Goal: Task Accomplishment & Management: Manage account settings

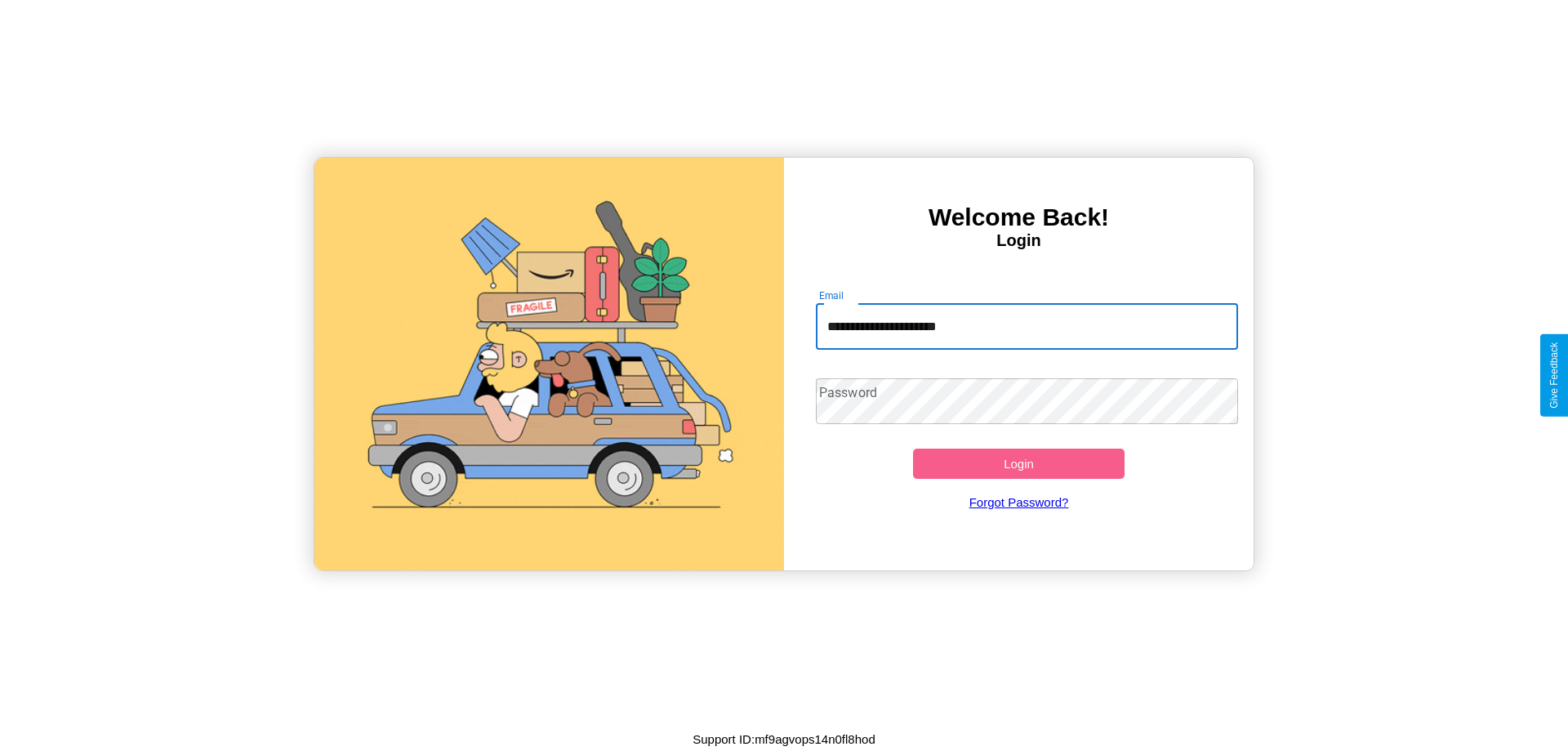
type input "**********"
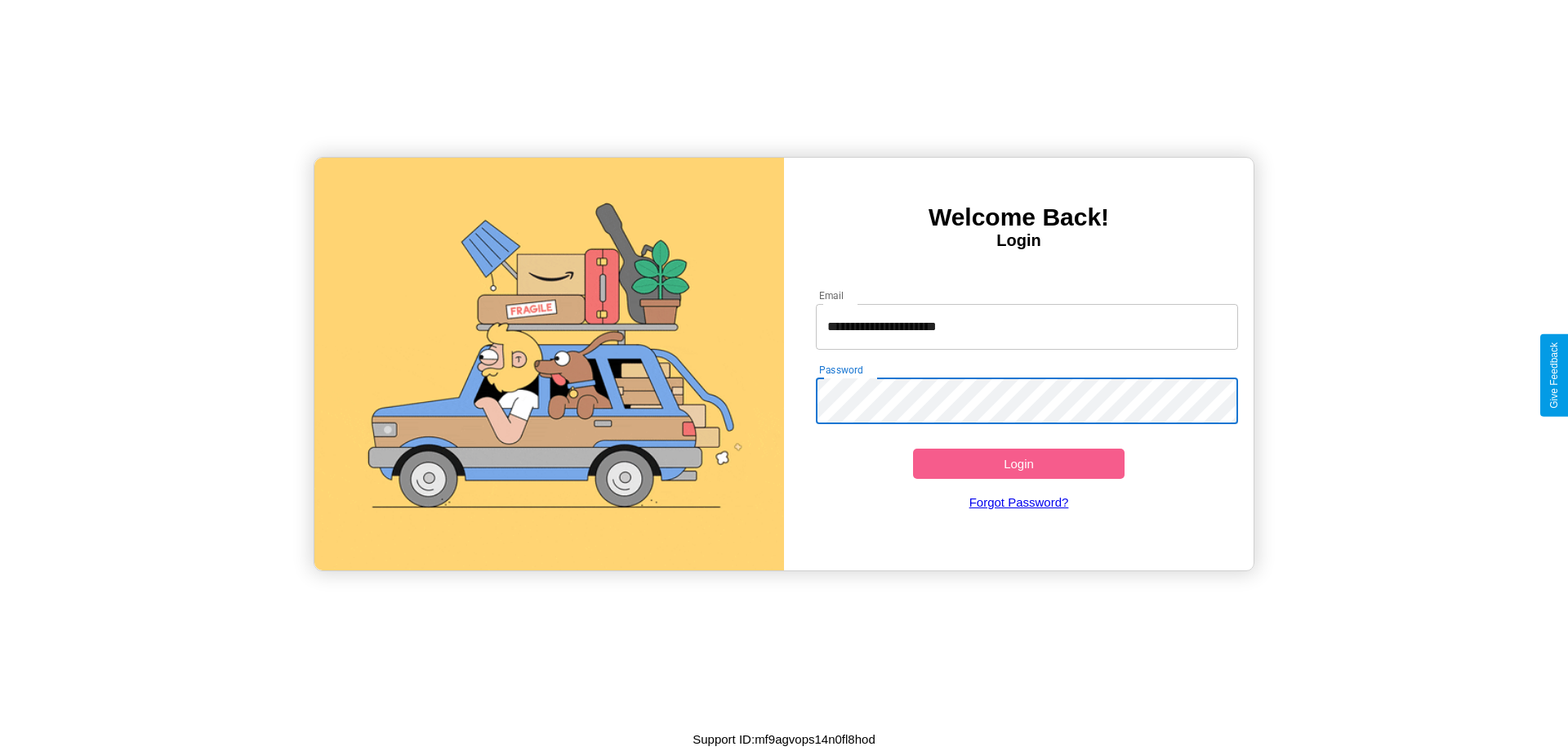
click at [1018, 464] on button "Login" at bounding box center [1018, 464] width 211 height 30
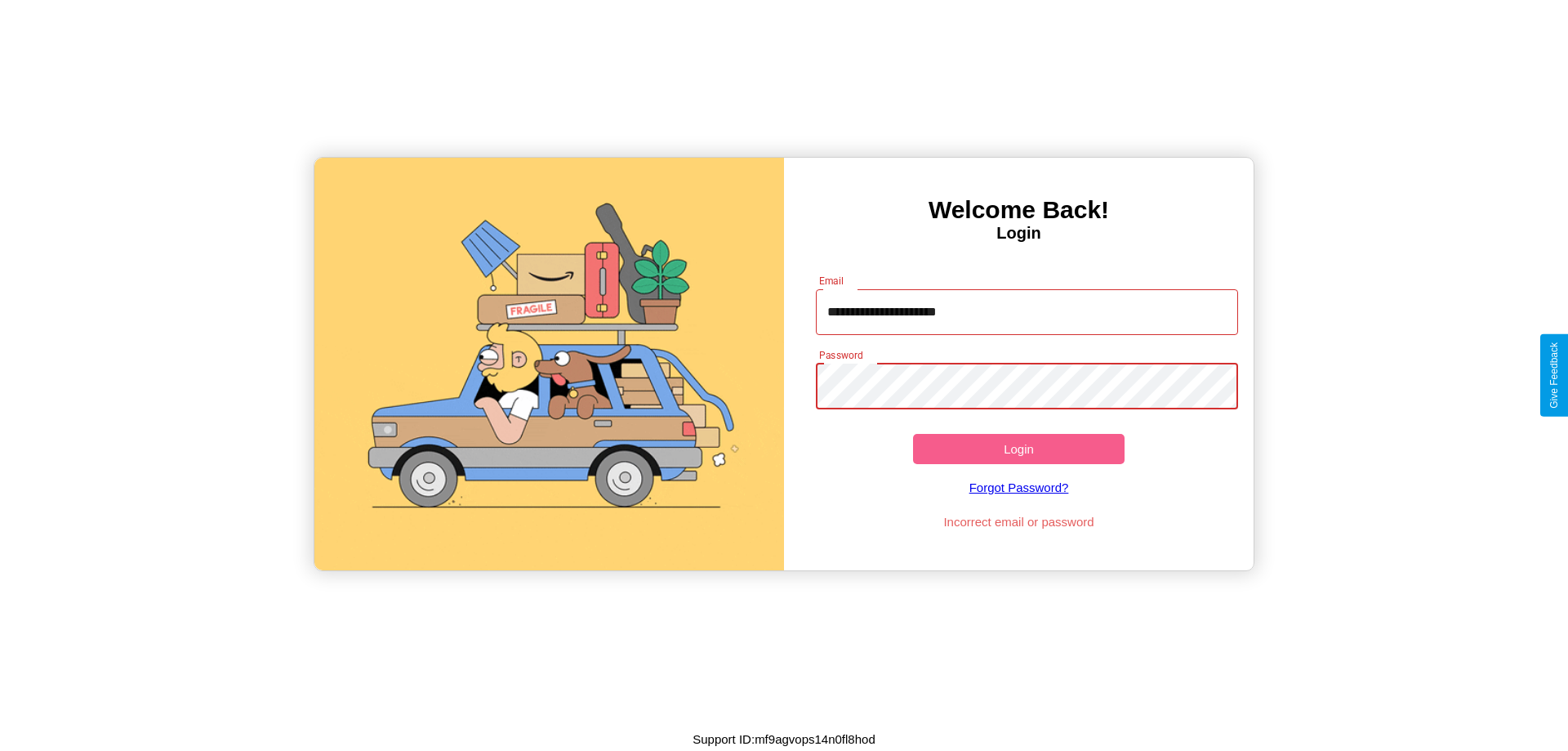
click at [1018, 449] on button "Login" at bounding box center [1018, 449] width 211 height 30
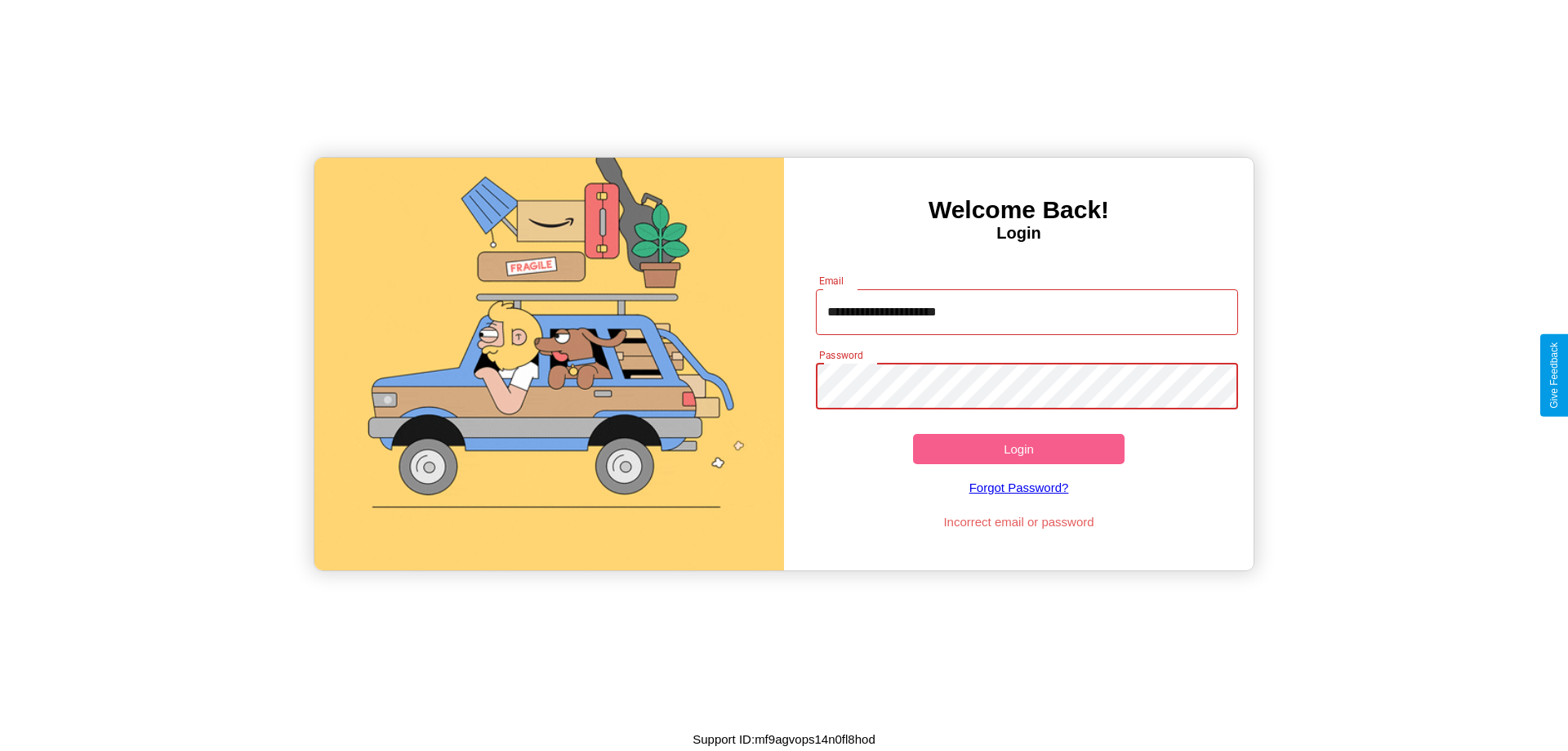
click at [1018, 449] on button "Login" at bounding box center [1018, 449] width 211 height 30
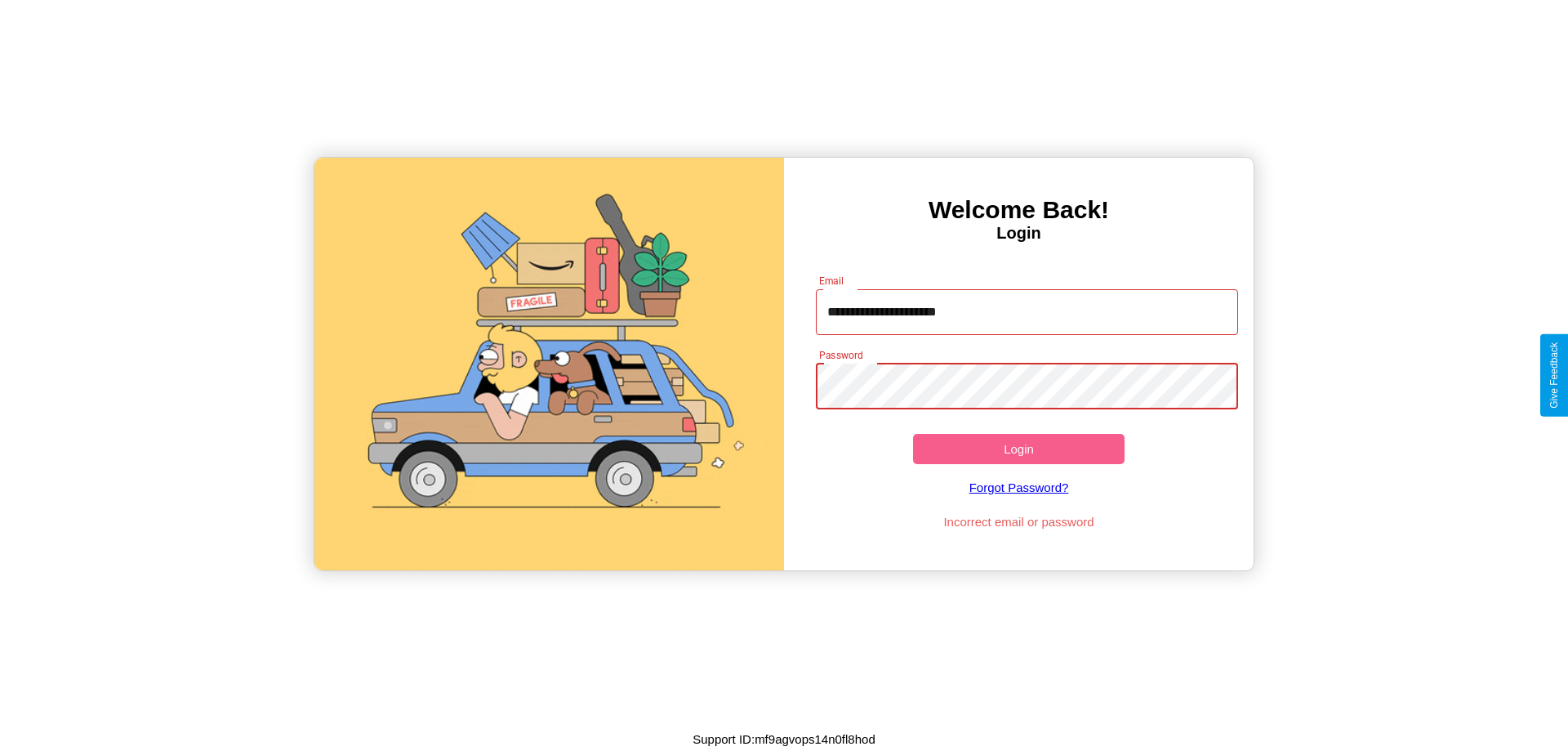
click at [1018, 449] on button "Login" at bounding box center [1018, 449] width 211 height 30
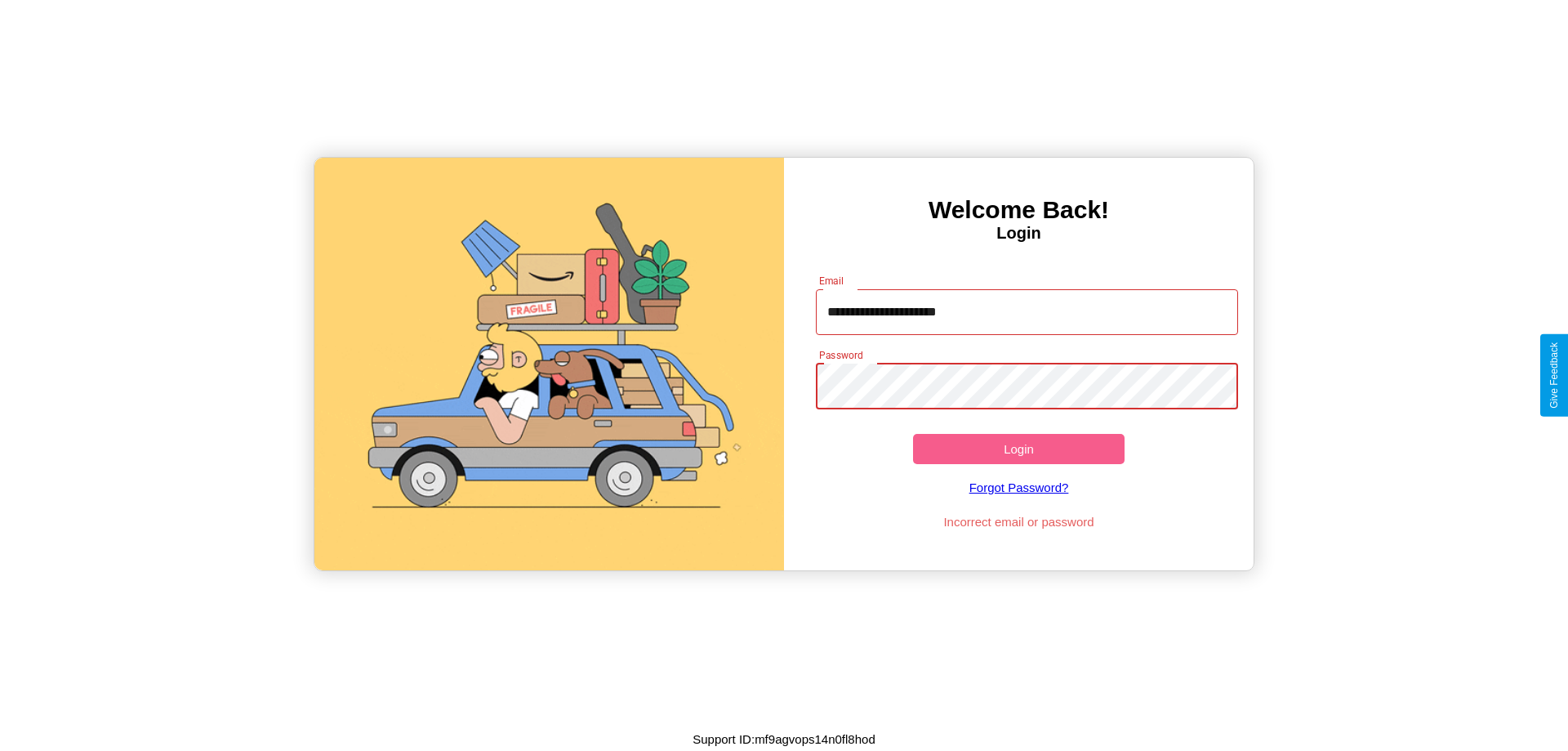
click at [1018, 449] on button "Login" at bounding box center [1018, 449] width 211 height 30
